Goal: Information Seeking & Learning: Learn about a topic

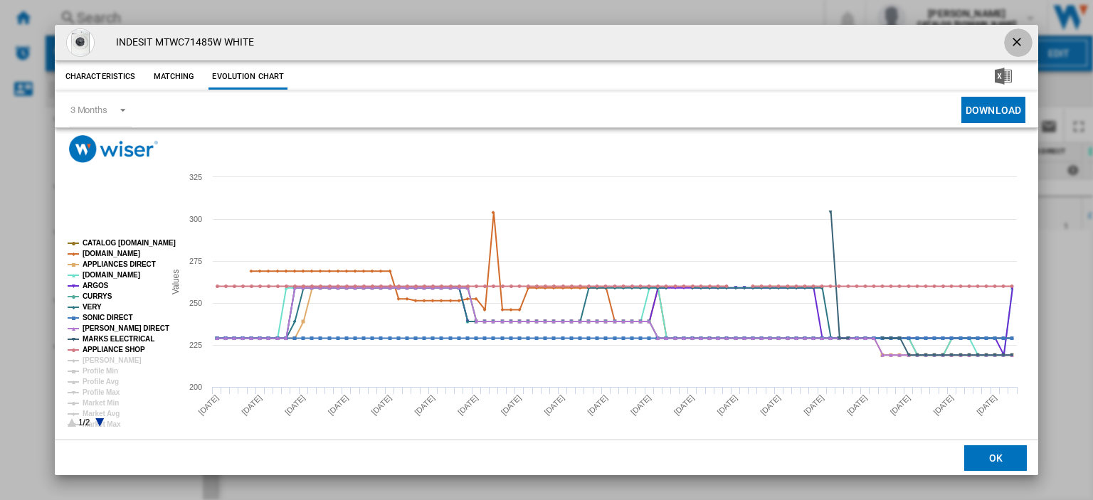
click at [1009, 38] on ng-md-icon "getI18NText('BUTTONS.CLOSE_DIALOG')" at bounding box center [1017, 43] width 17 height 17
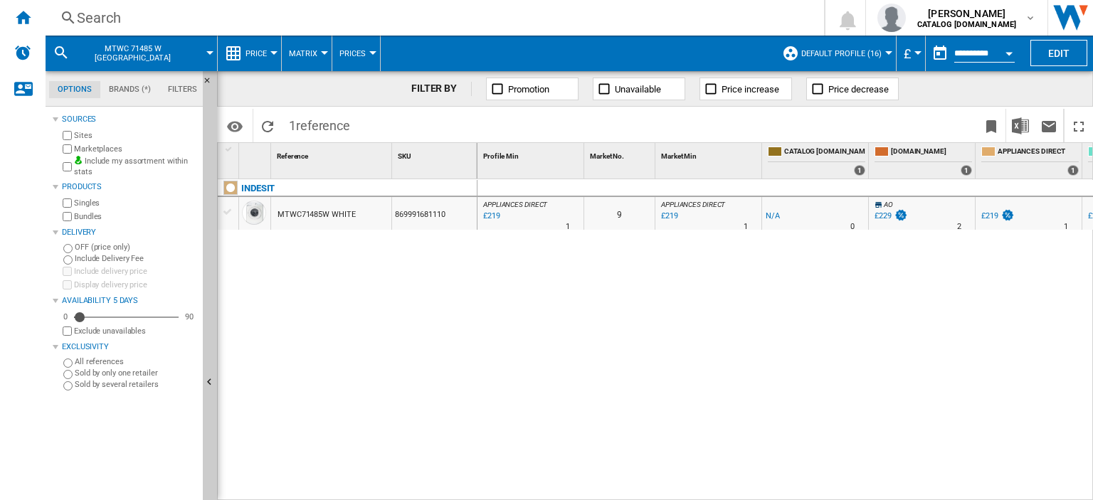
click at [100, 19] on div "Search" at bounding box center [432, 18] width 710 height 20
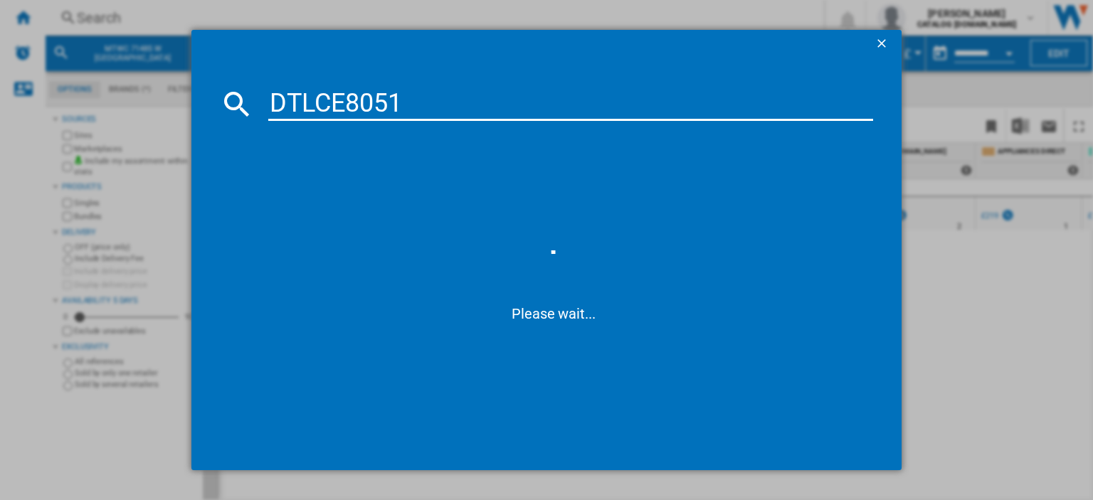
type input "DTLCE8051w"
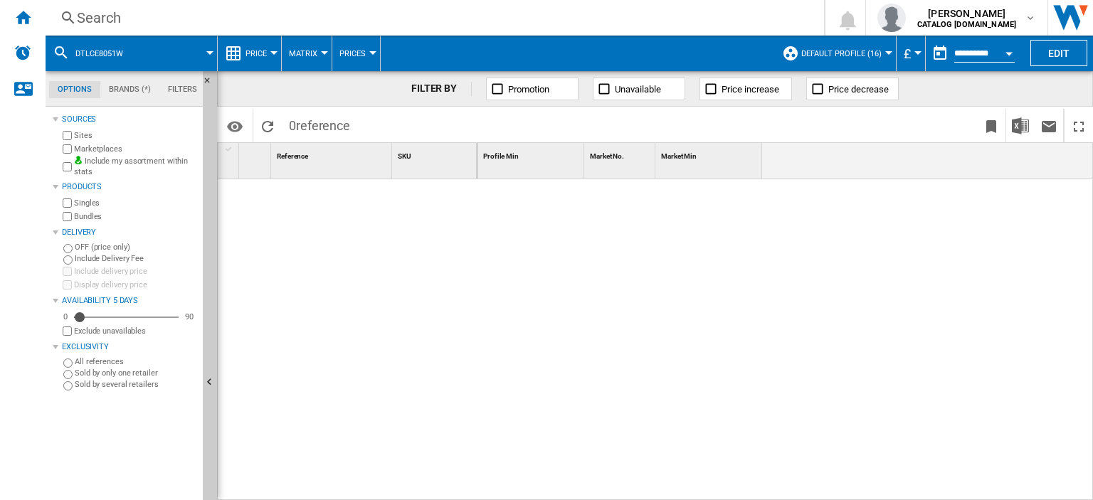
click at [164, 24] on div "Search" at bounding box center [432, 18] width 710 height 20
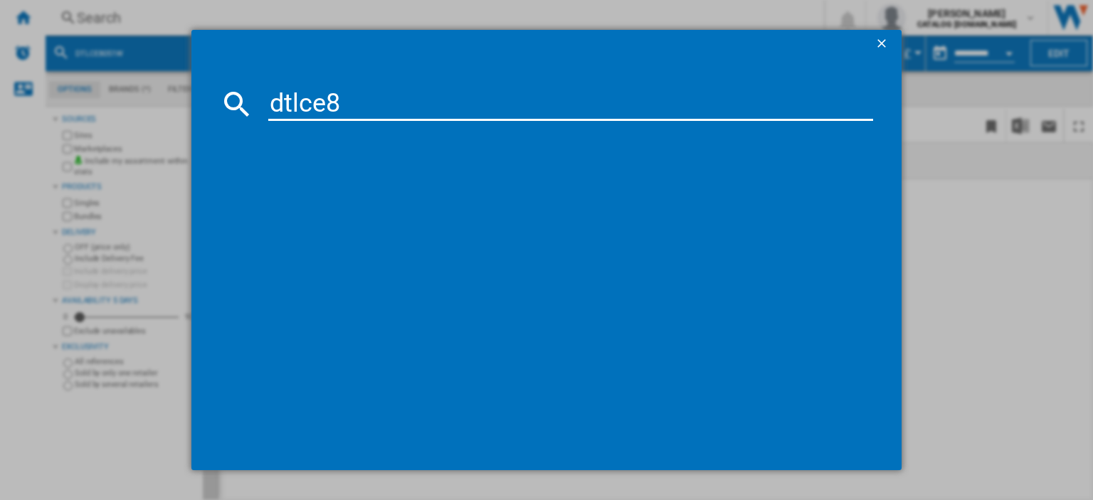
type input "dtlce8"
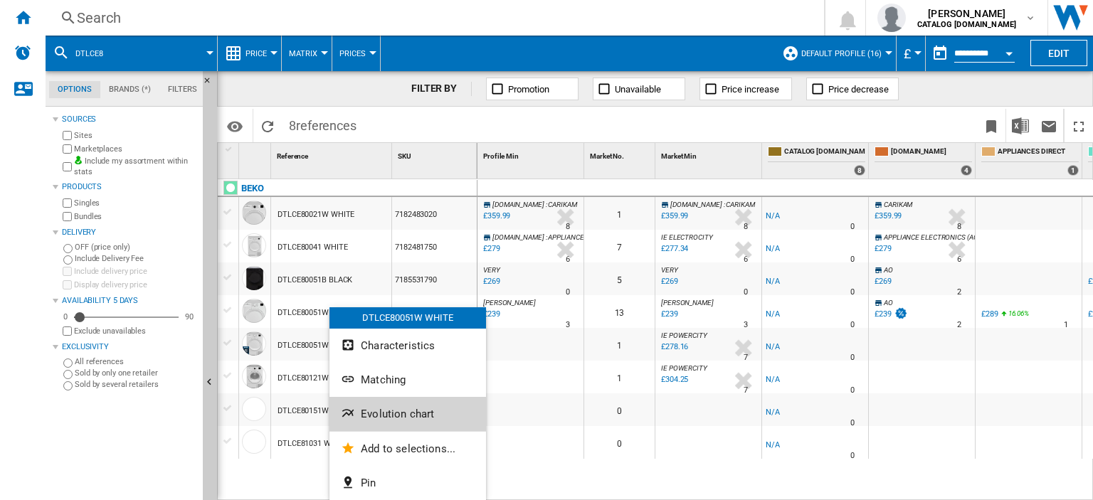
click at [404, 410] on span "Evolution chart" at bounding box center [397, 414] width 73 height 13
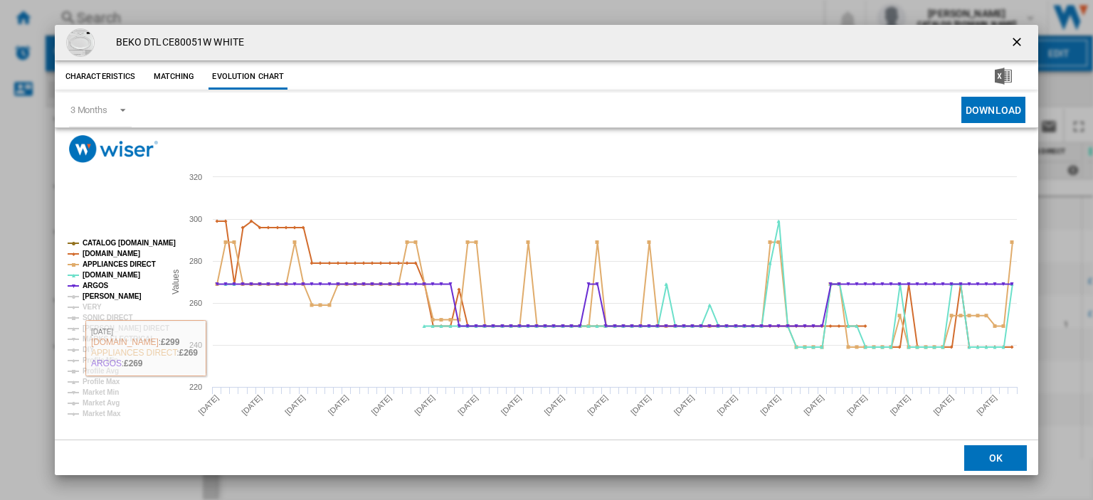
click at [110, 298] on tspan "[PERSON_NAME]" at bounding box center [112, 296] width 59 height 8
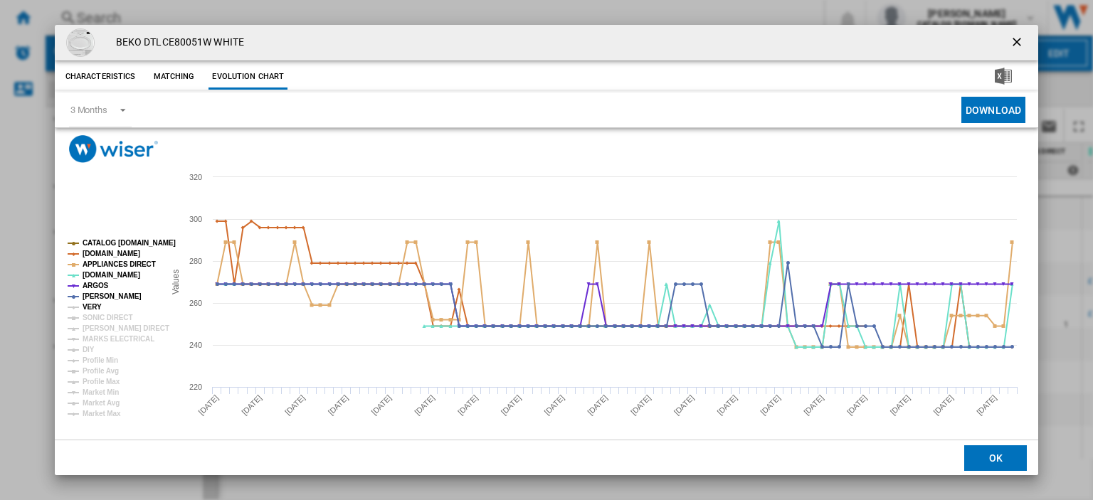
click at [87, 309] on tspan "VERY" at bounding box center [92, 307] width 19 height 8
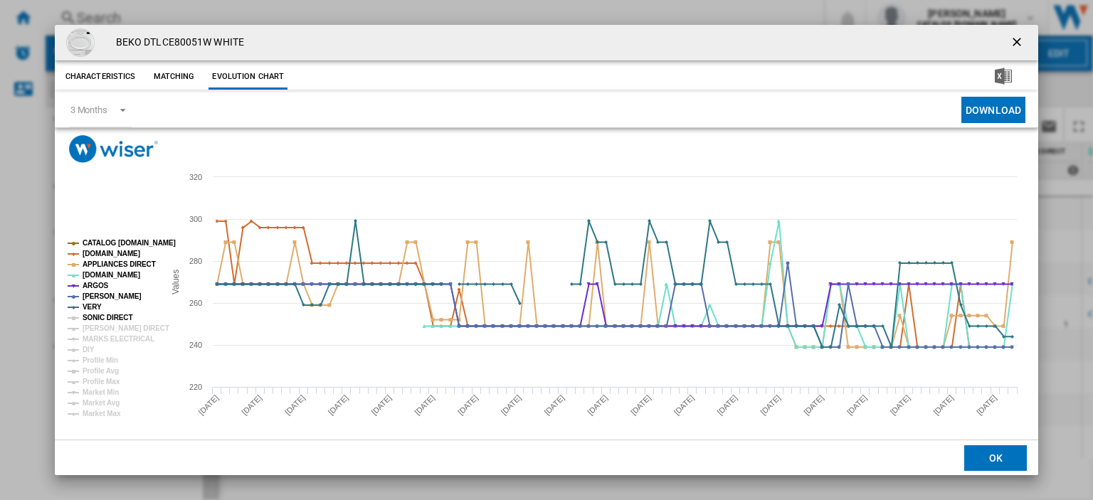
click at [88, 320] on tspan "SONIC DIRECT" at bounding box center [108, 318] width 50 height 8
click at [89, 327] on tspan "[PERSON_NAME] DIRECT" at bounding box center [126, 328] width 87 height 8
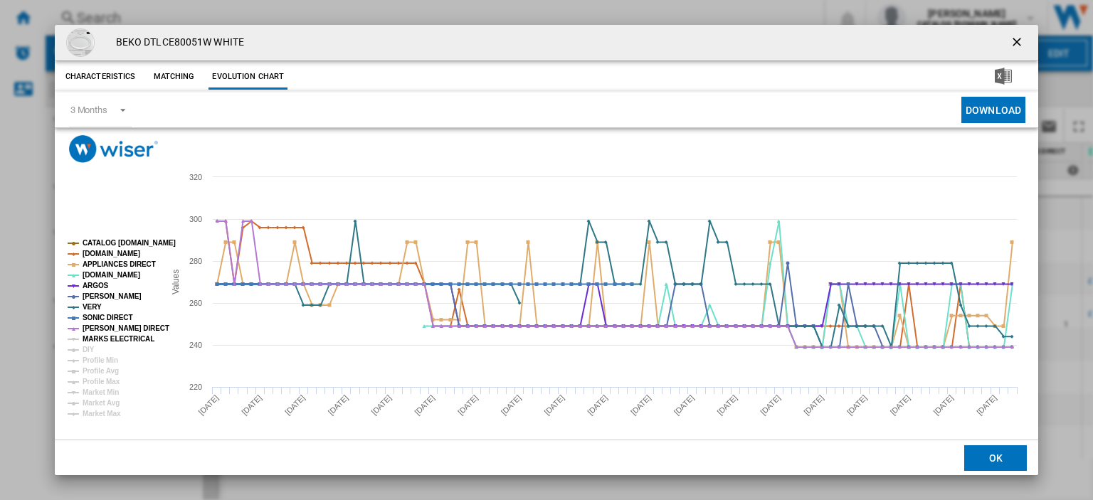
click at [89, 338] on tspan "MARKS ELECTRICAL" at bounding box center [119, 339] width 72 height 8
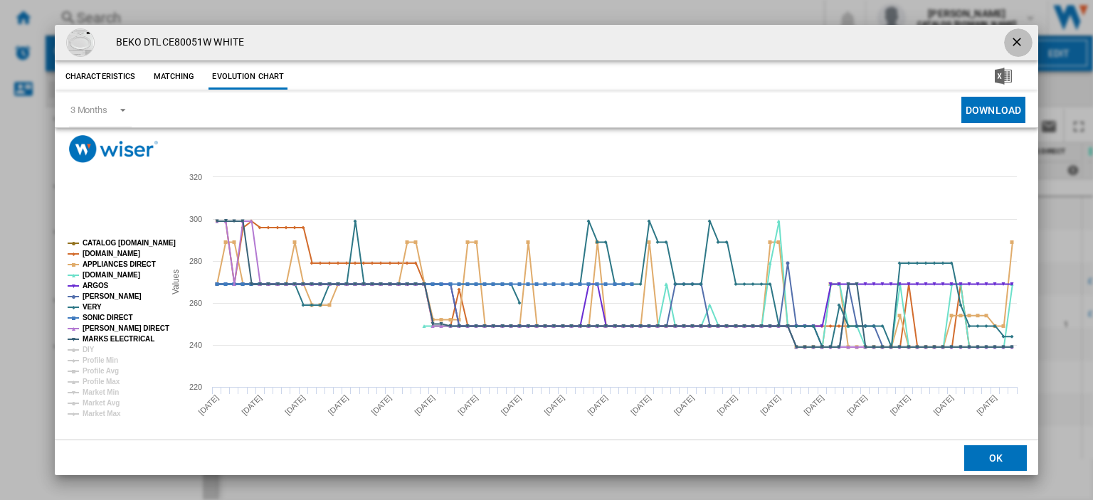
click at [1009, 40] on ng-md-icon "getI18NText('BUTTONS.CLOSE_DIALOG')" at bounding box center [1017, 43] width 17 height 17
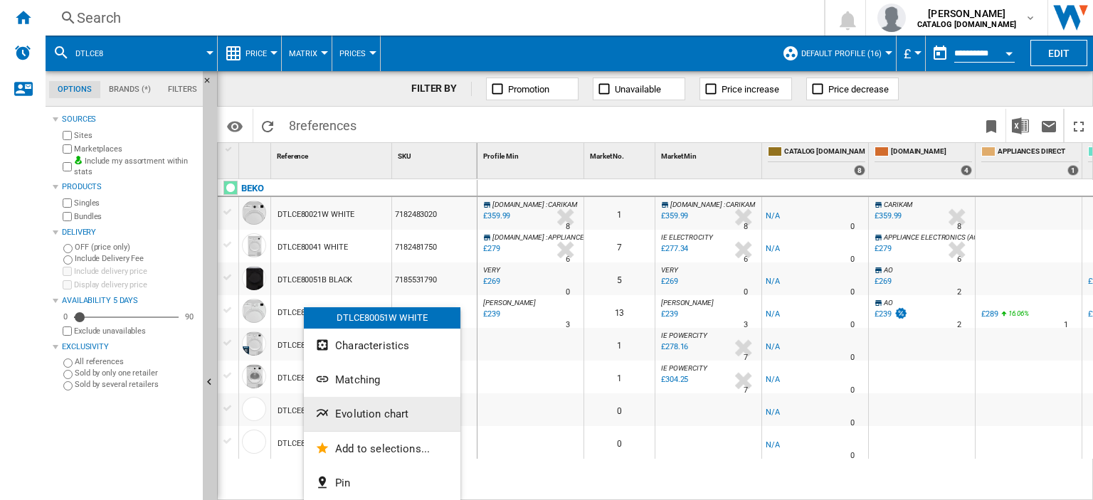
click at [376, 412] on span "Evolution chart" at bounding box center [371, 414] width 73 height 13
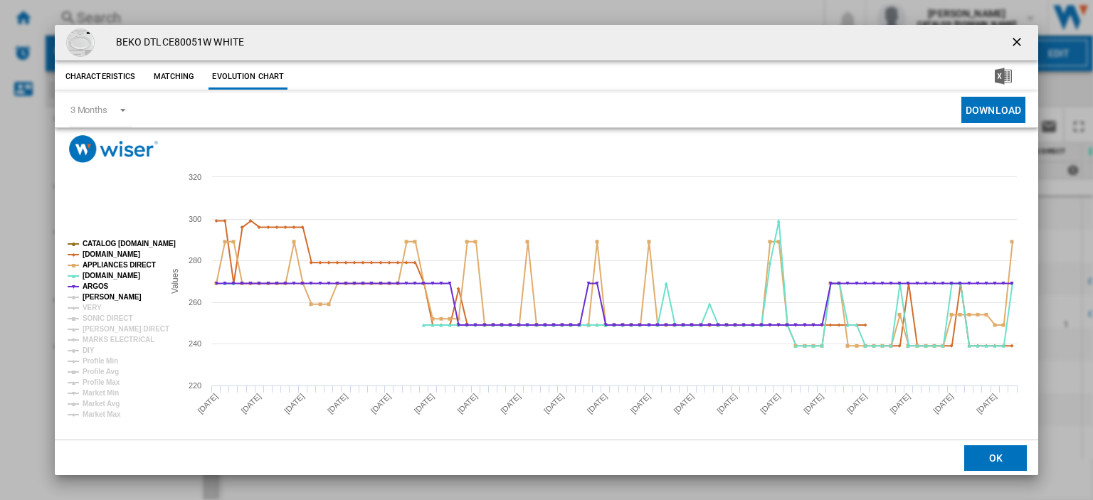
click at [98, 293] on tspan "[PERSON_NAME]" at bounding box center [112, 297] width 59 height 8
click at [97, 309] on tspan "VERY" at bounding box center [92, 308] width 19 height 8
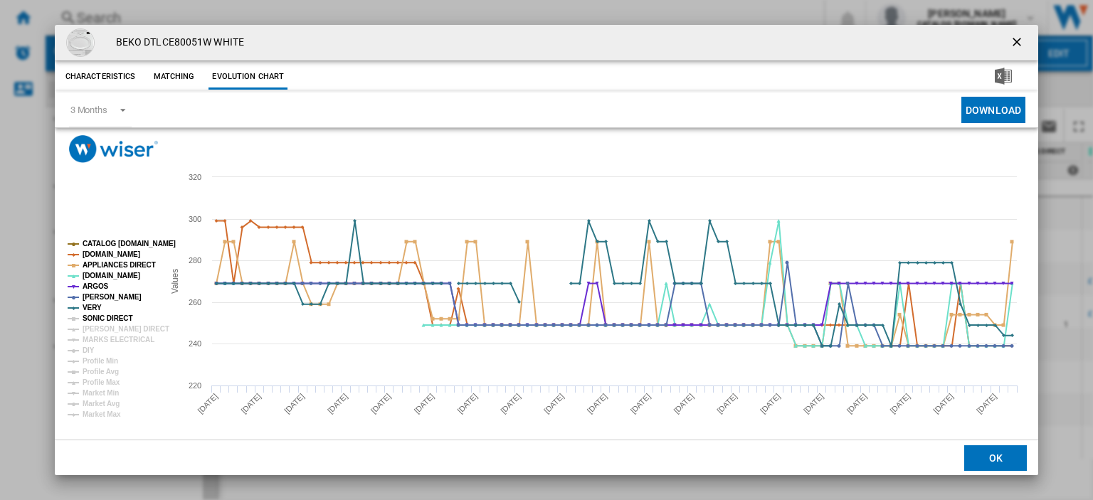
click at [97, 317] on tspan "SONIC DIRECT" at bounding box center [108, 318] width 50 height 8
click at [97, 325] on tspan "[PERSON_NAME] DIRECT" at bounding box center [126, 329] width 87 height 8
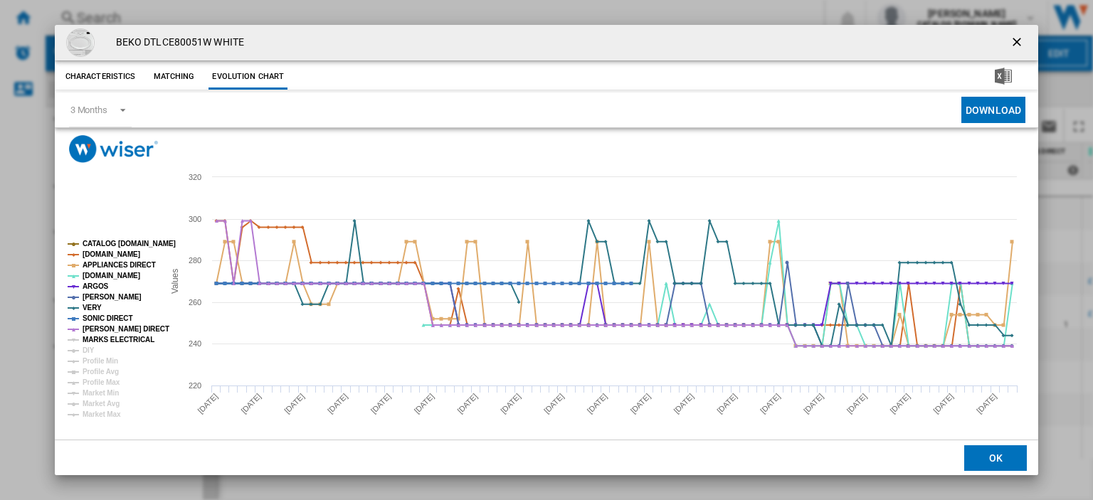
click at [97, 336] on tspan "MARKS ELECTRICAL" at bounding box center [119, 340] width 72 height 8
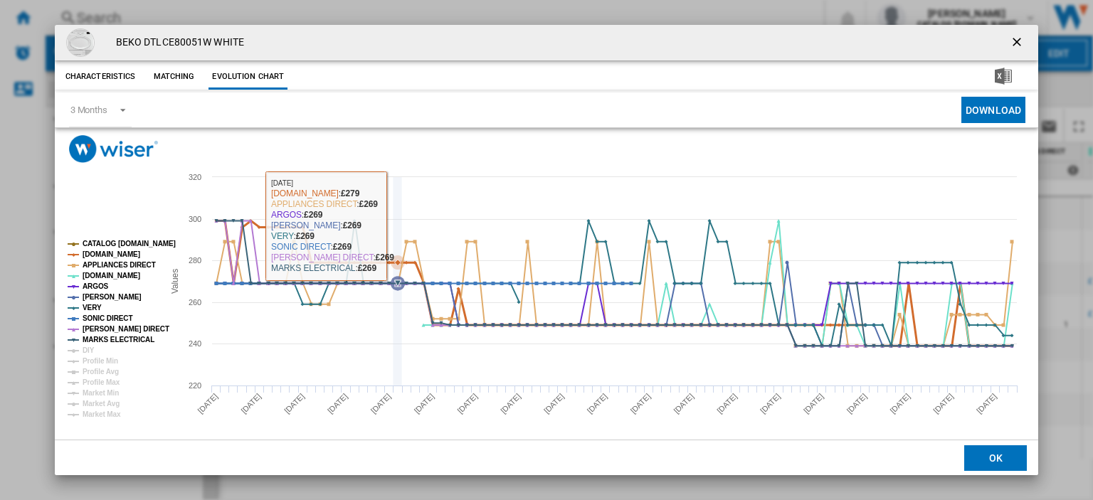
scroll to position [8, 0]
